Goal: Task Accomplishment & Management: Use online tool/utility

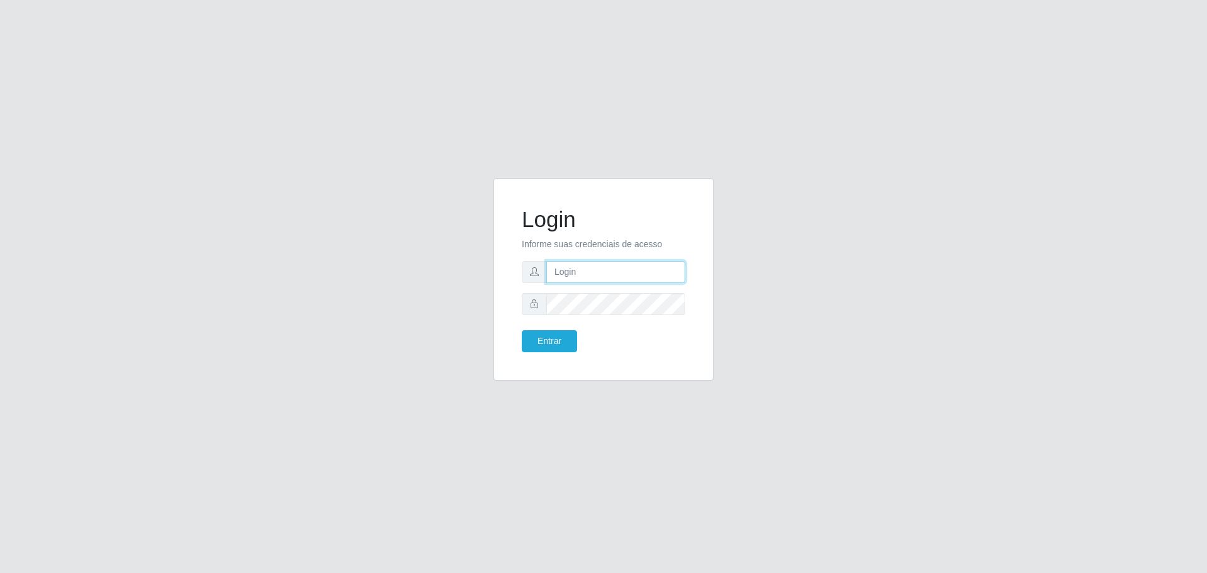
type input "[EMAIL_ADDRESS][DOMAIN_NAME]"
click at [563, 334] on button "Entrar" at bounding box center [549, 341] width 55 height 22
click at [565, 340] on button "Entrar" at bounding box center [549, 341] width 55 height 22
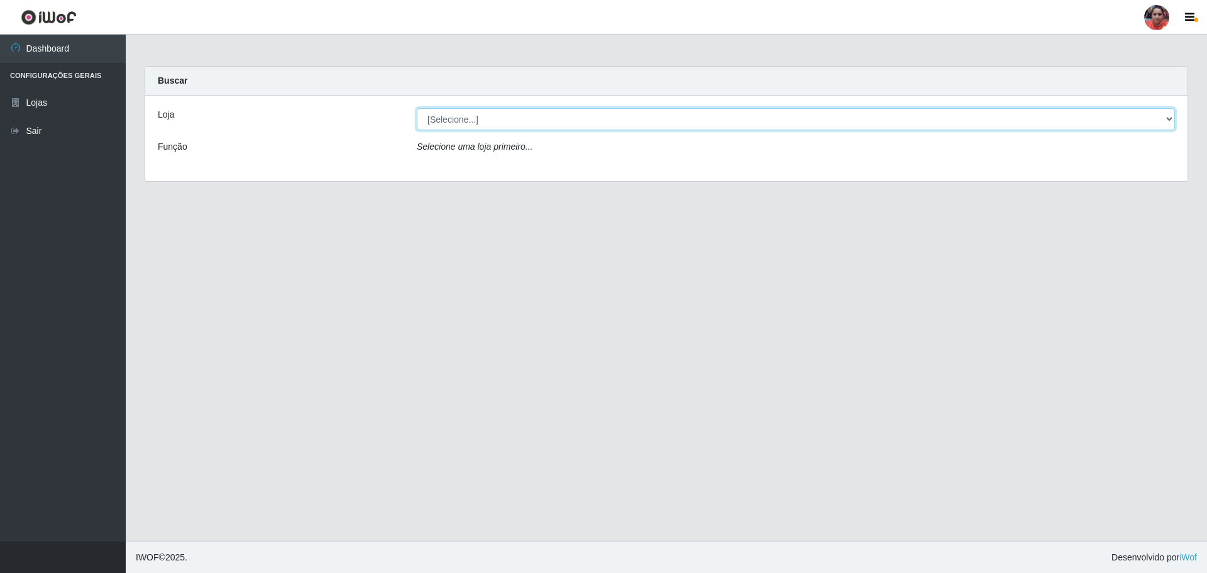
click at [1167, 117] on select "[Selecione...] Mar Vermelho - Loja 05" at bounding box center [796, 119] width 758 height 22
select select "252"
click at [417, 108] on select "[Selecione...] Mar Vermelho - Loja 05" at bounding box center [796, 119] width 758 height 22
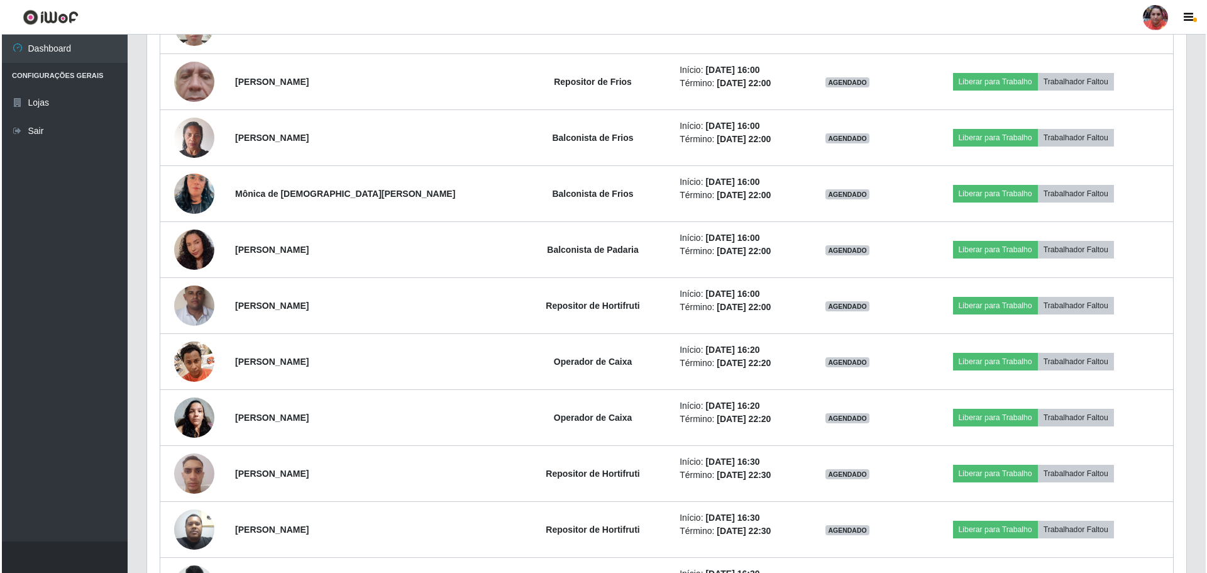
scroll to position [2155, 0]
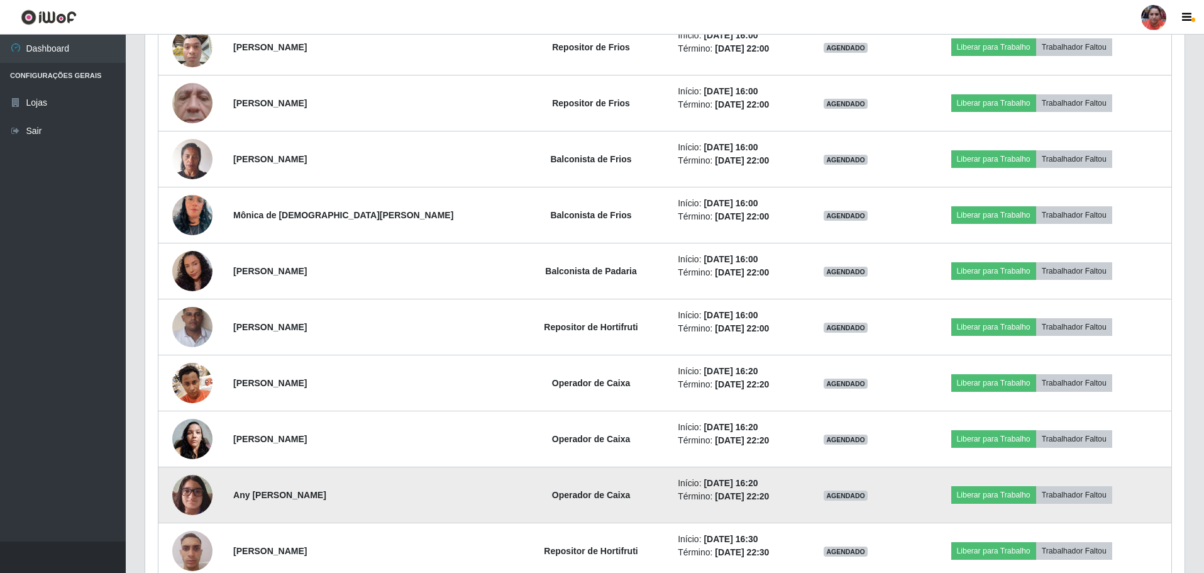
click at [202, 485] on img at bounding box center [192, 494] width 40 height 53
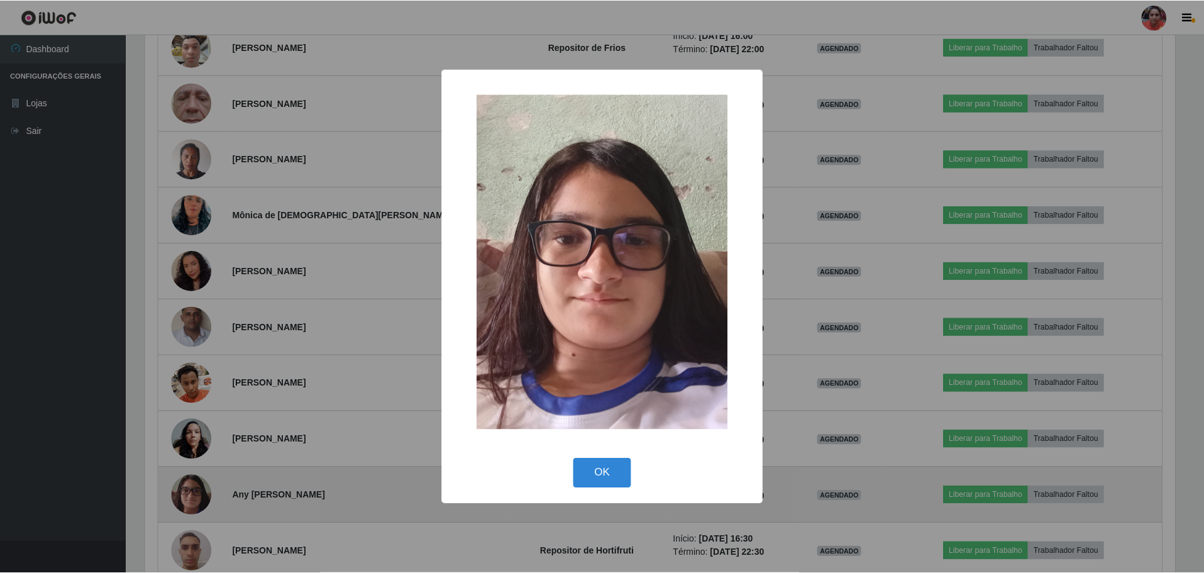
scroll to position [261, 1033]
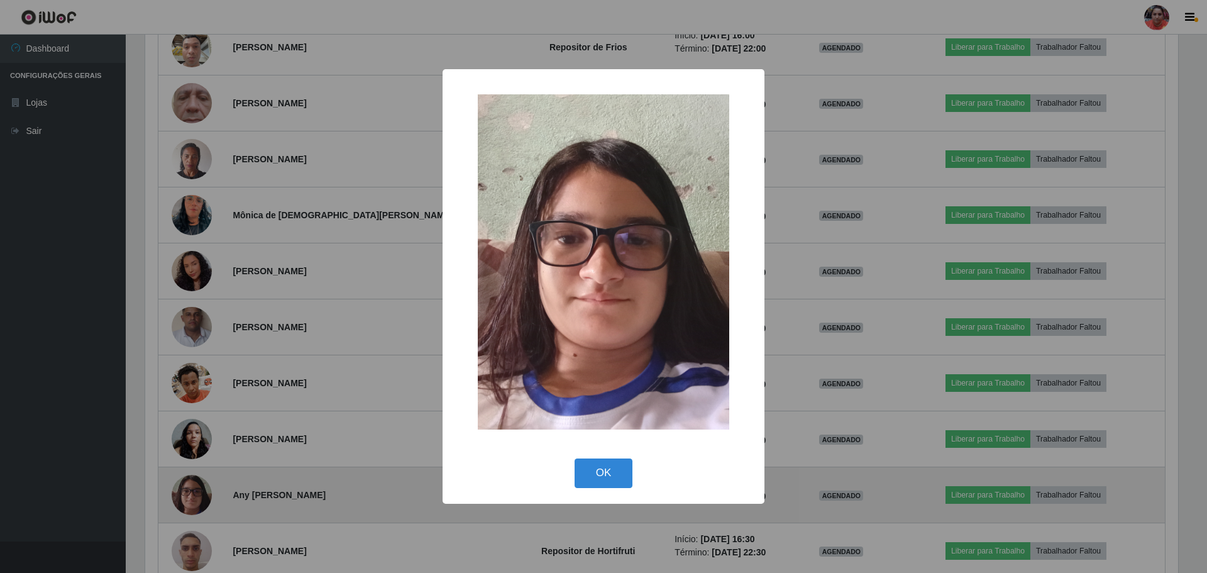
click at [202, 485] on div "× OK Cancel" at bounding box center [603, 286] width 1207 height 573
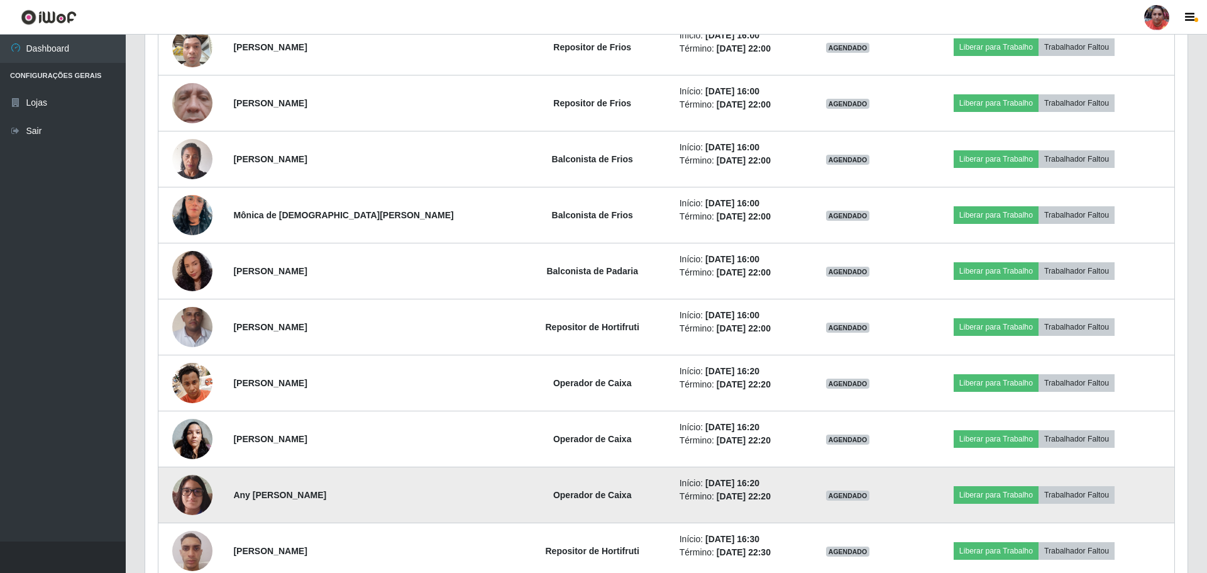
scroll to position [261, 1039]
click at [202, 485] on img at bounding box center [192, 494] width 40 height 53
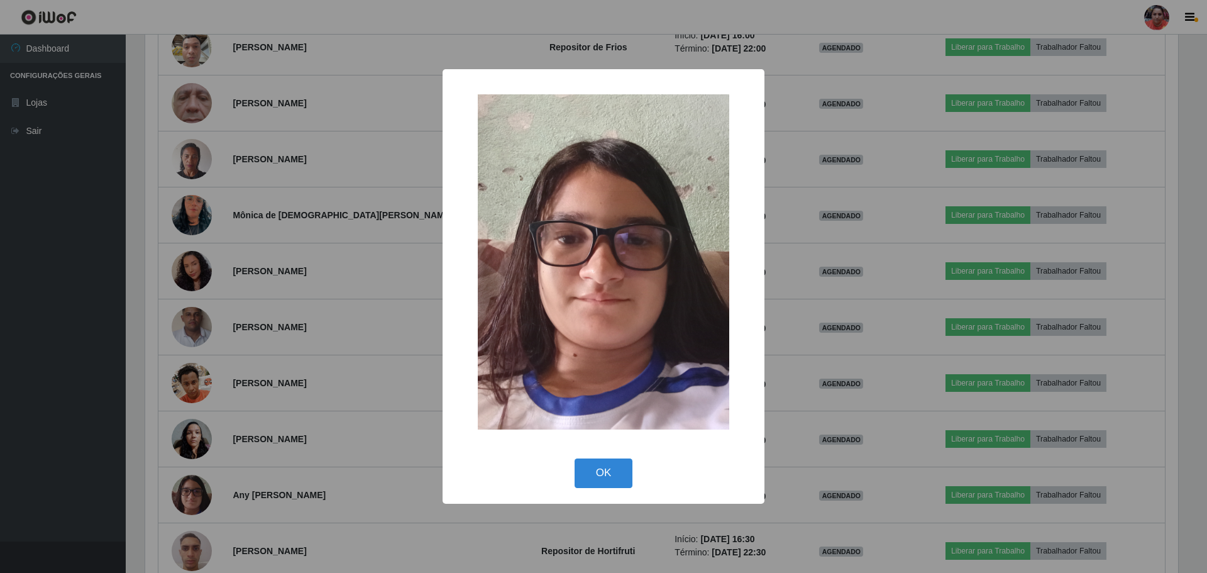
click at [202, 484] on div "× OK Cancel" at bounding box center [603, 286] width 1207 height 573
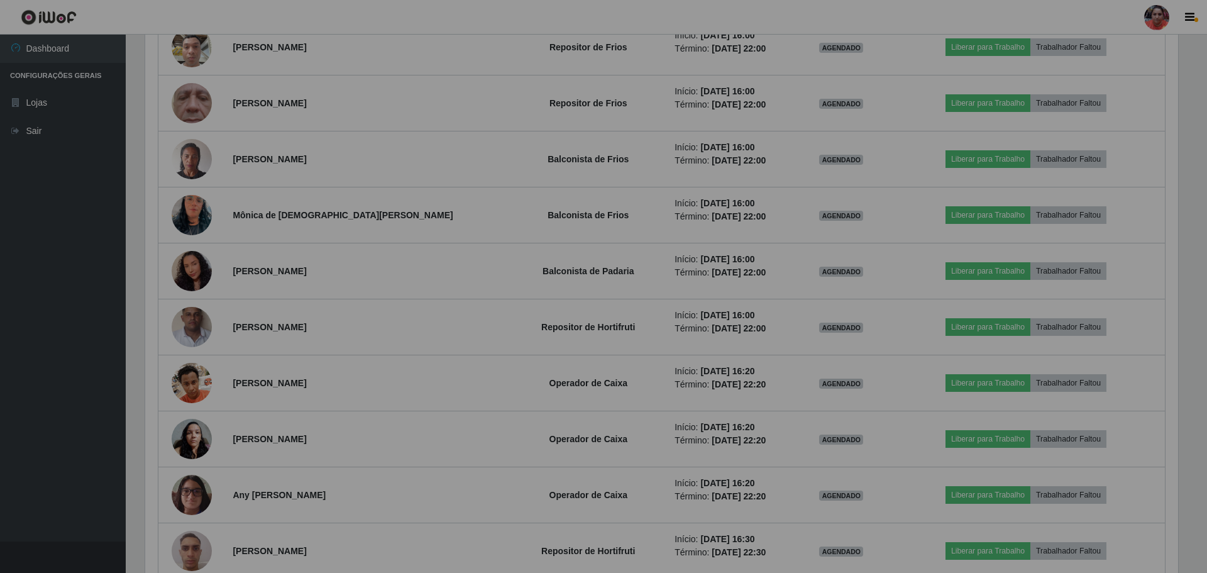
scroll to position [261, 1039]
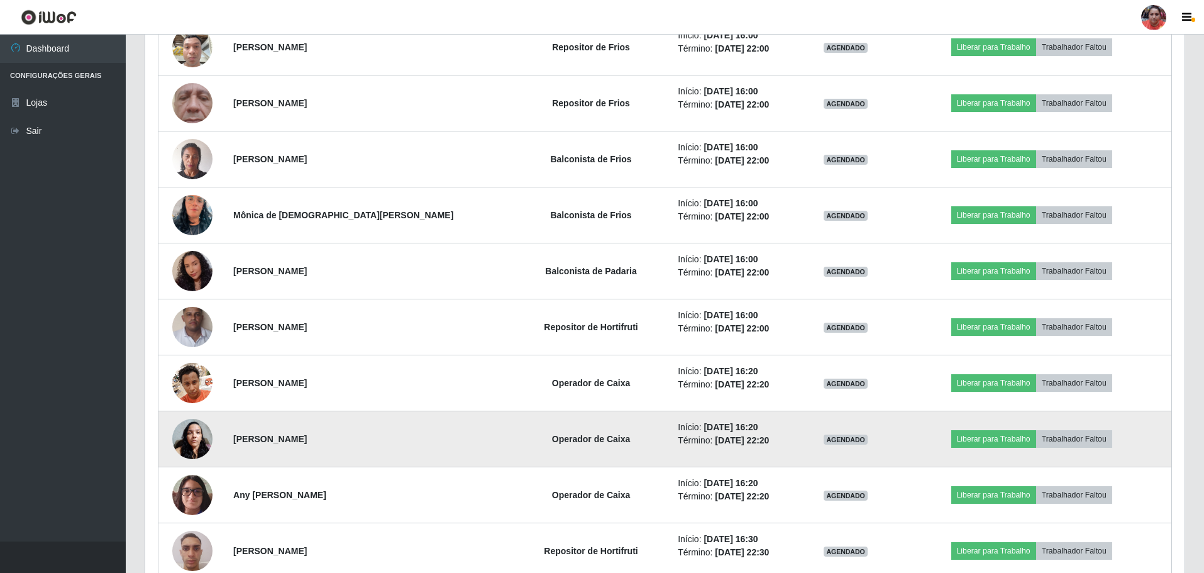
click at [193, 430] on img at bounding box center [192, 438] width 40 height 53
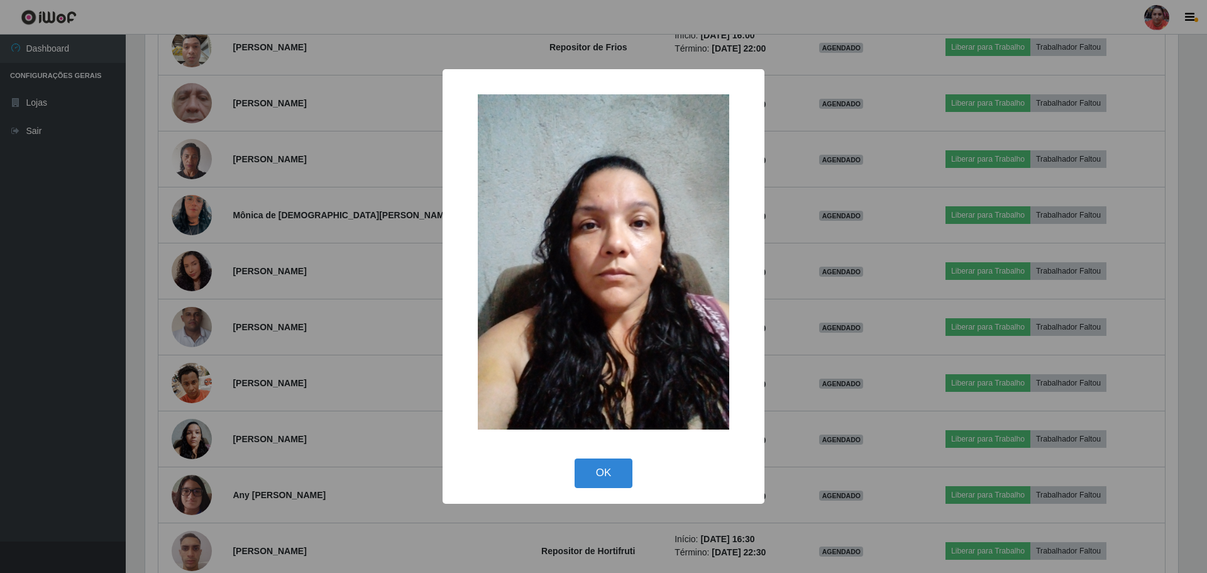
click at [193, 429] on div "× OK Cancel" at bounding box center [603, 286] width 1207 height 573
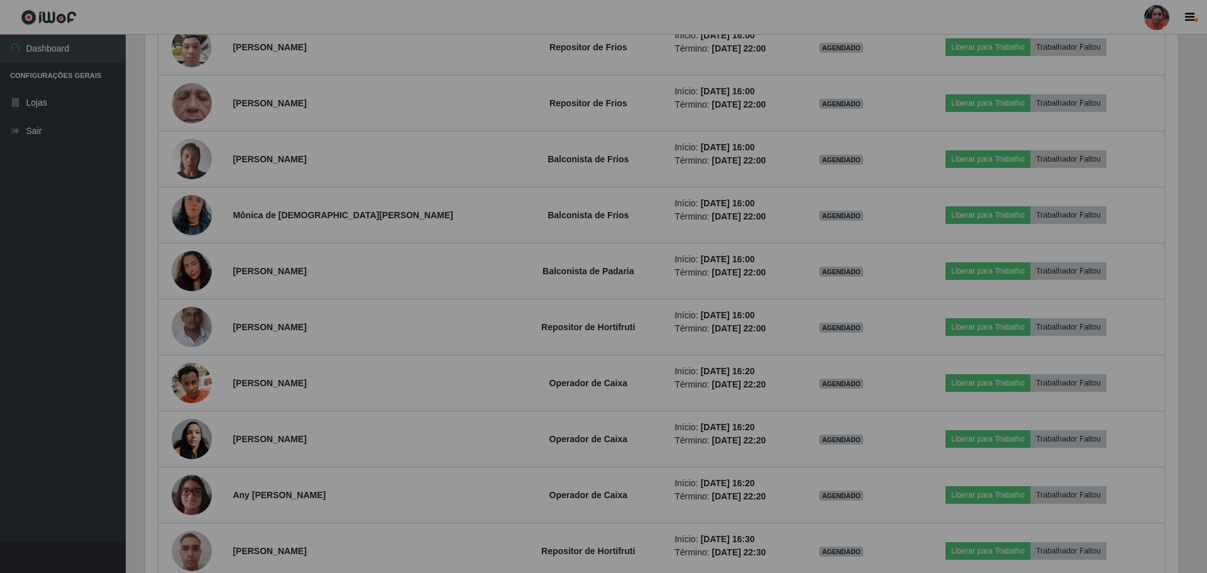
scroll to position [261, 1039]
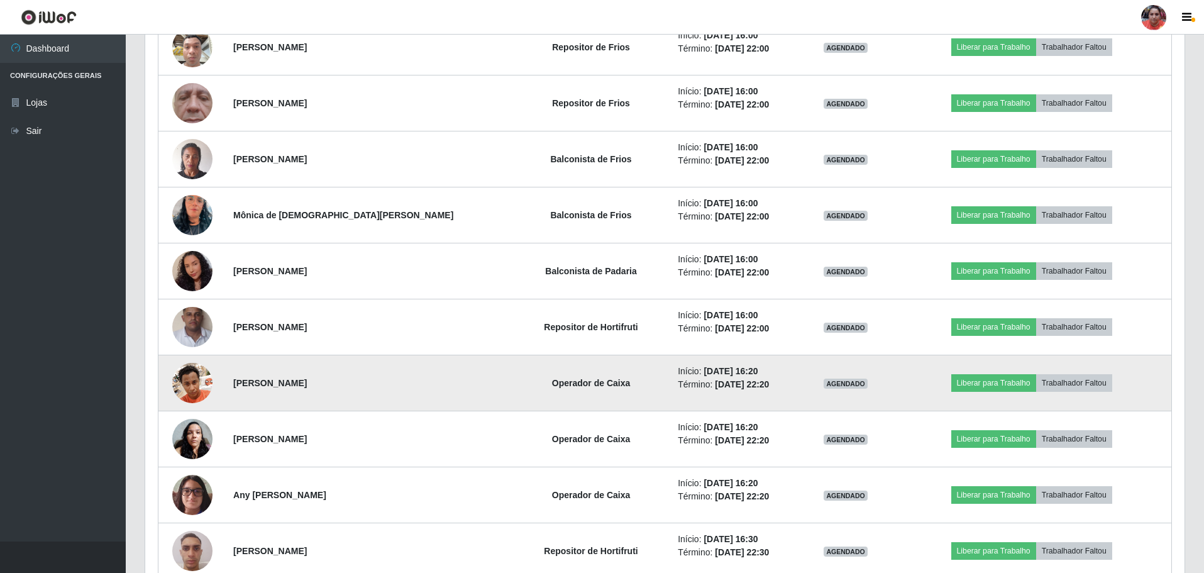
click at [187, 396] on img at bounding box center [192, 382] width 40 height 53
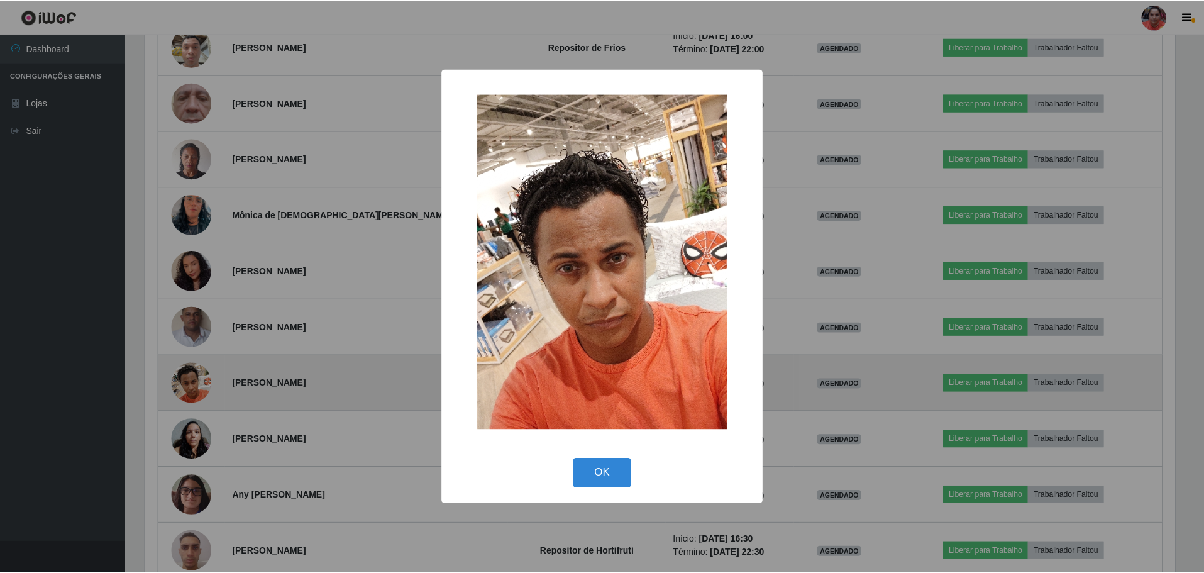
scroll to position [261, 1033]
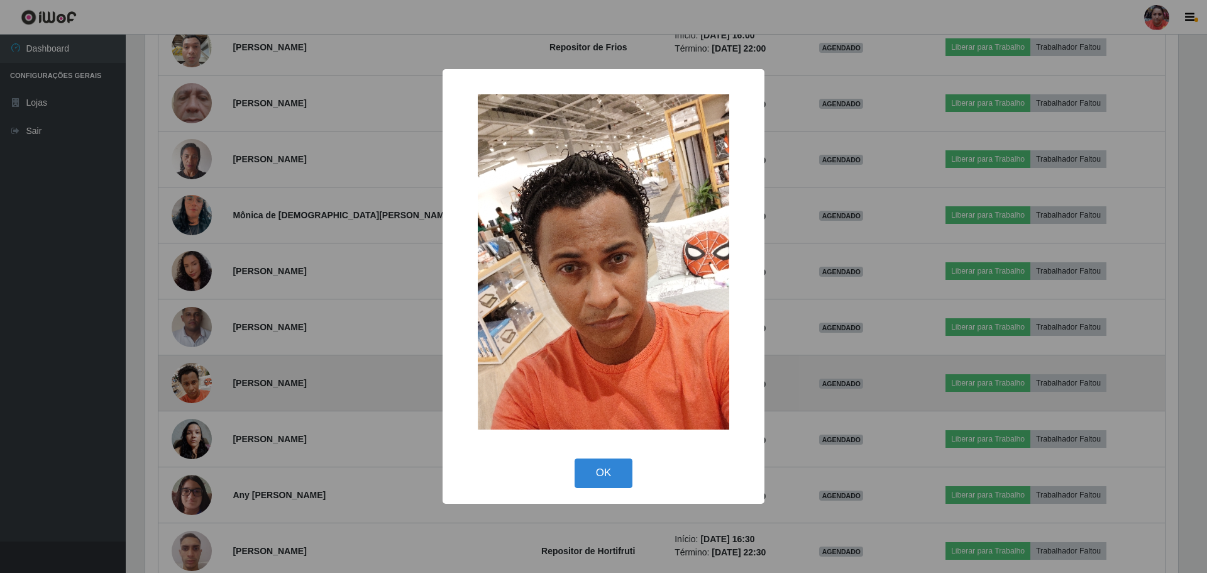
click at [187, 396] on div "× OK Cancel" at bounding box center [603, 286] width 1207 height 573
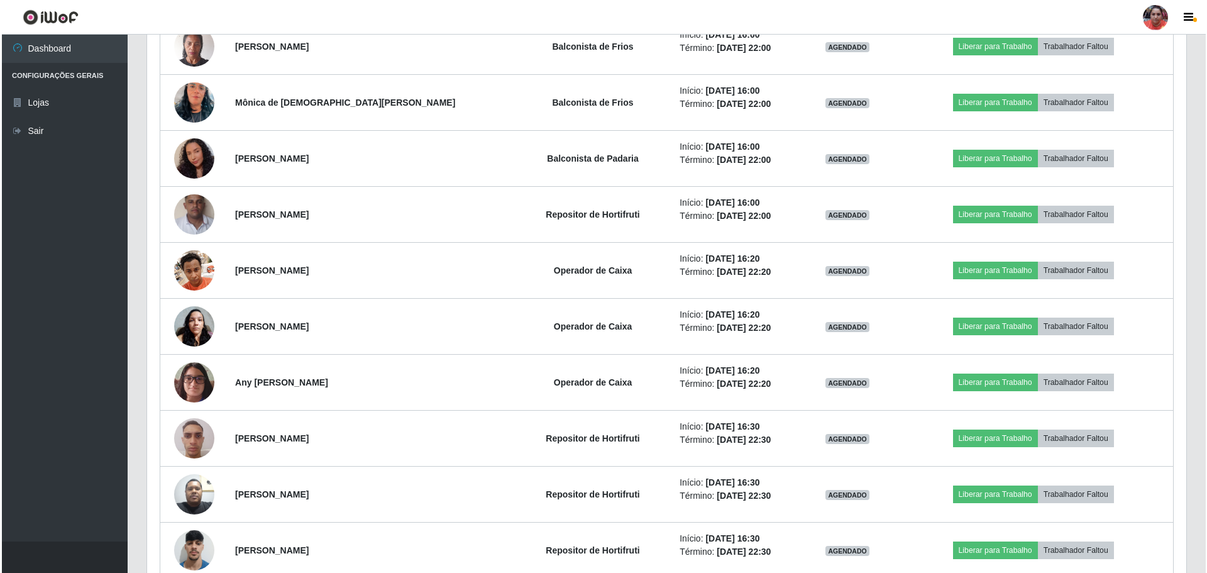
scroll to position [2329, 0]
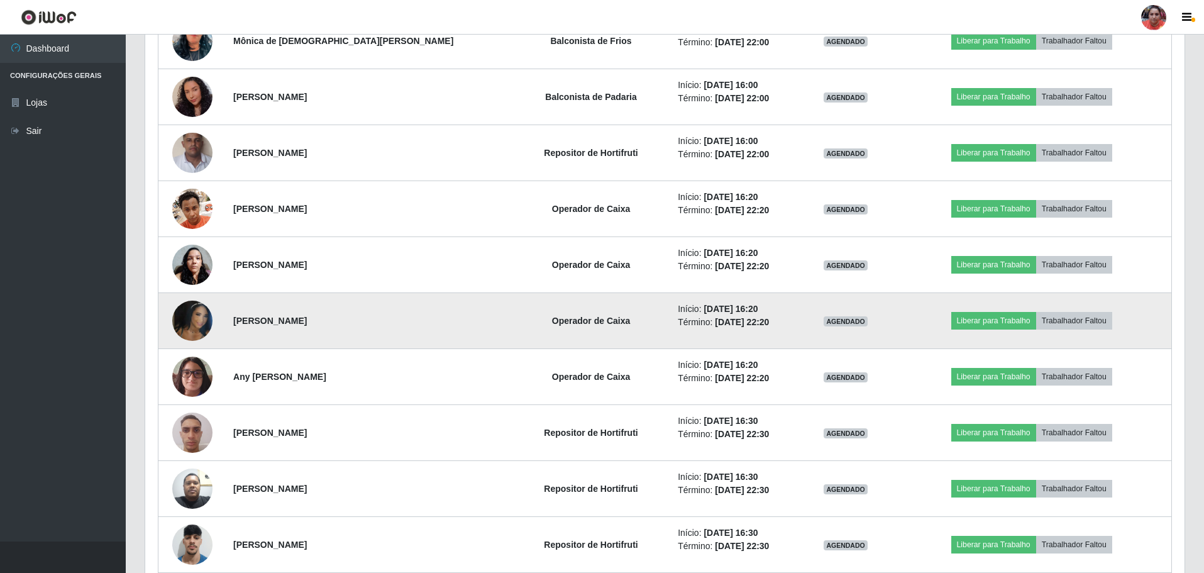
click at [194, 318] on img at bounding box center [192, 321] width 40 height 72
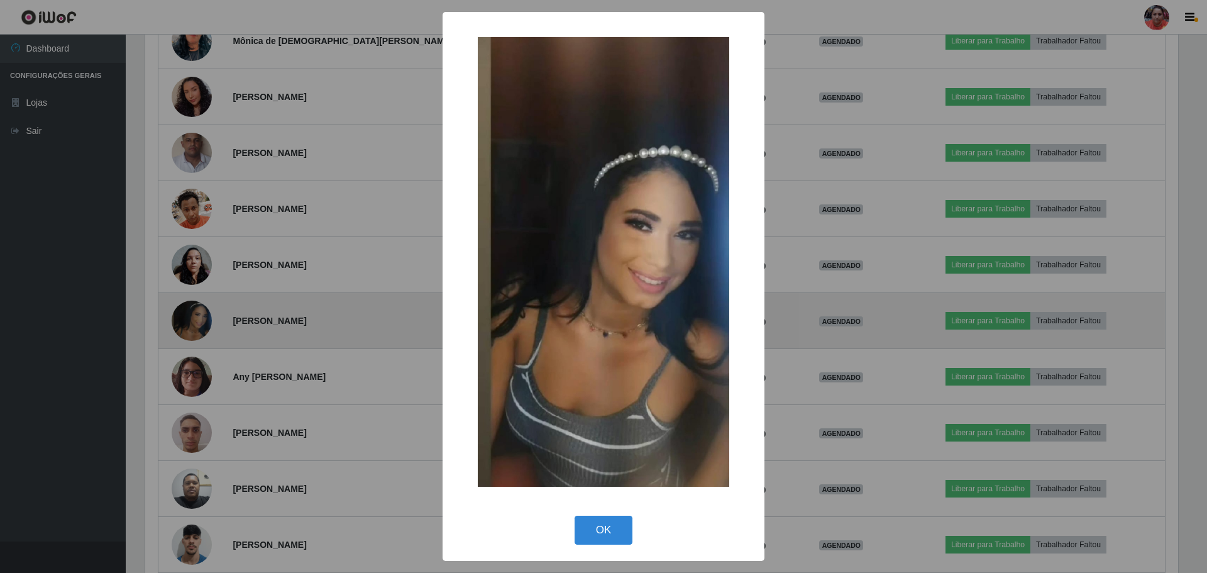
click at [194, 318] on div "× OK Cancel" at bounding box center [603, 286] width 1207 height 573
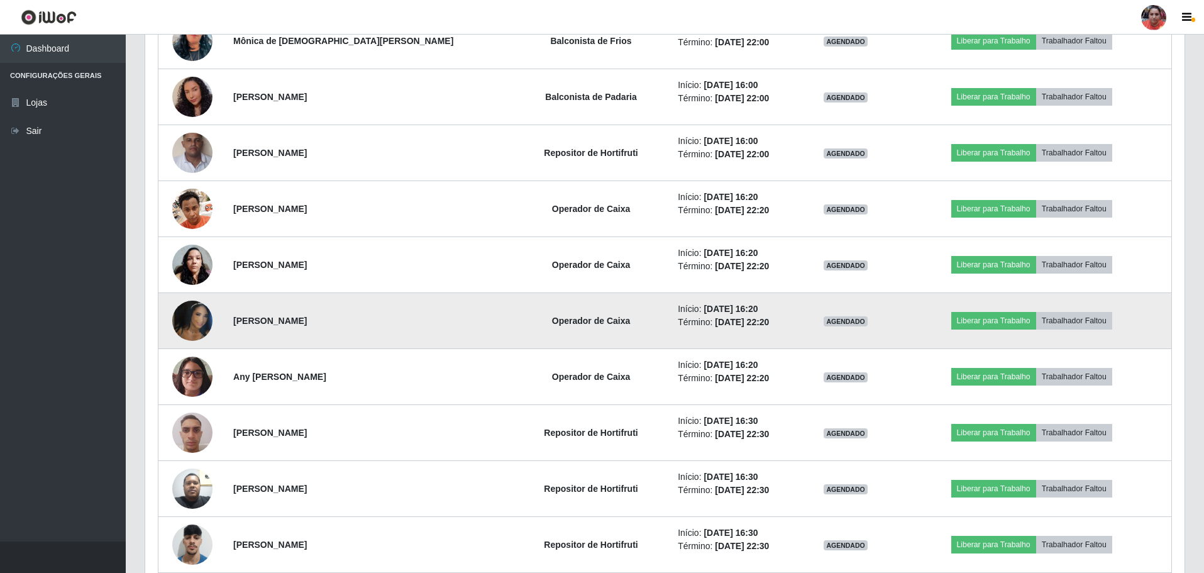
scroll to position [261, 1039]
